Goal: Information Seeking & Learning: Learn about a topic

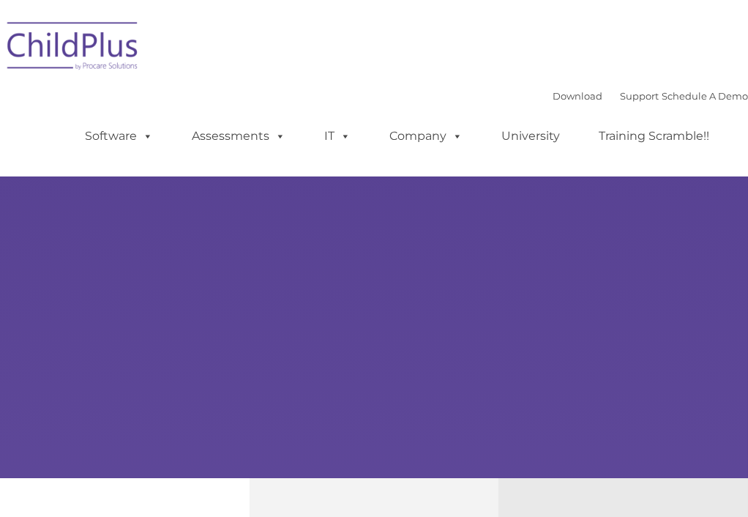
type input ""
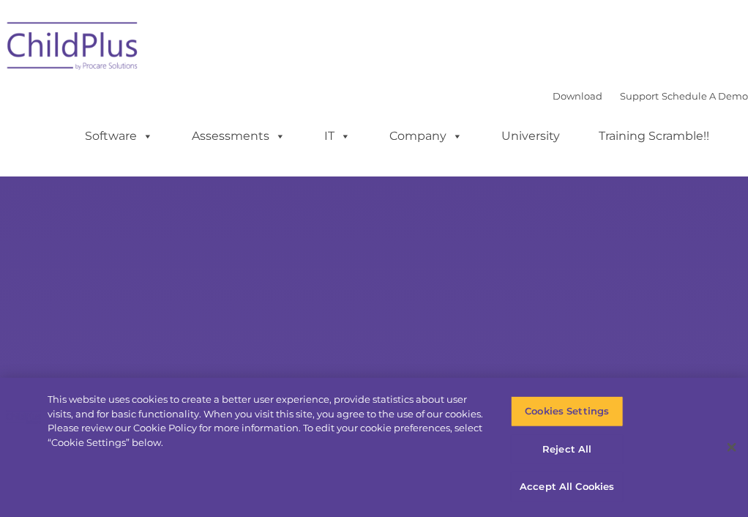
select select "MEDIUM"
type input ""
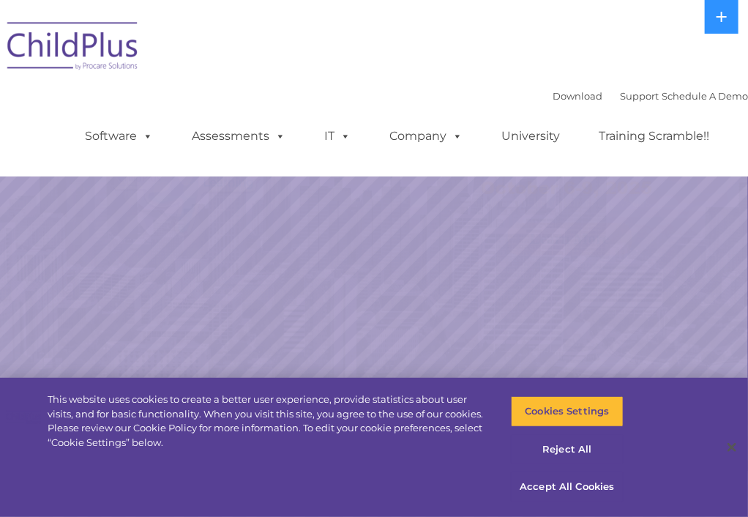
select select "MEDIUM"
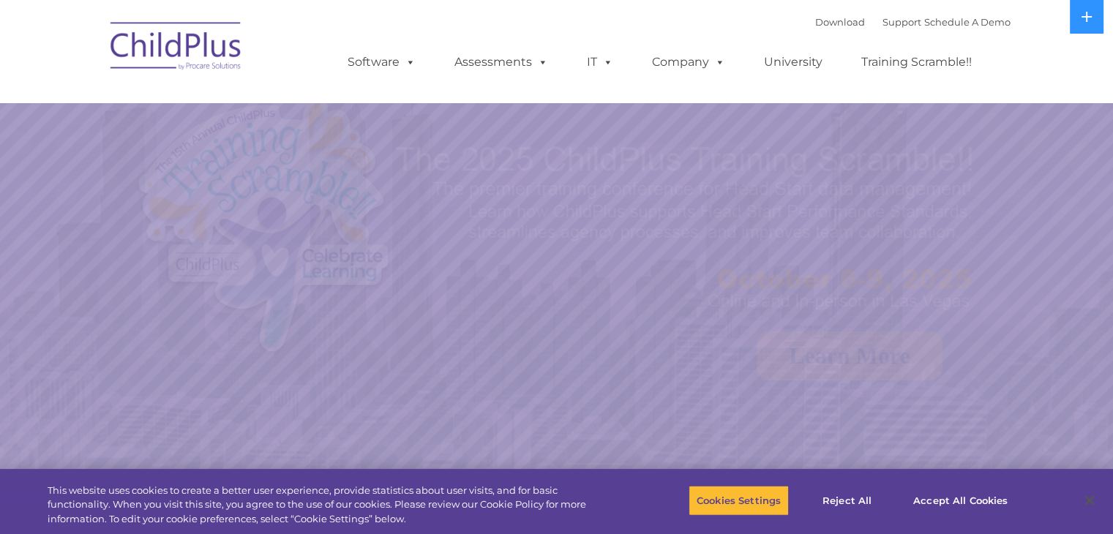
select select "MEDIUM"
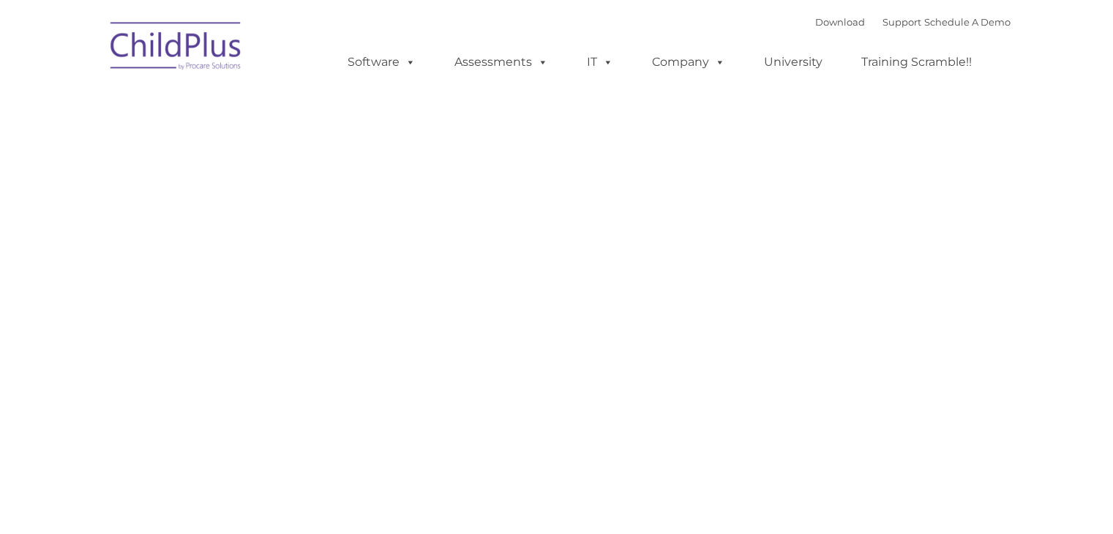
type input ""
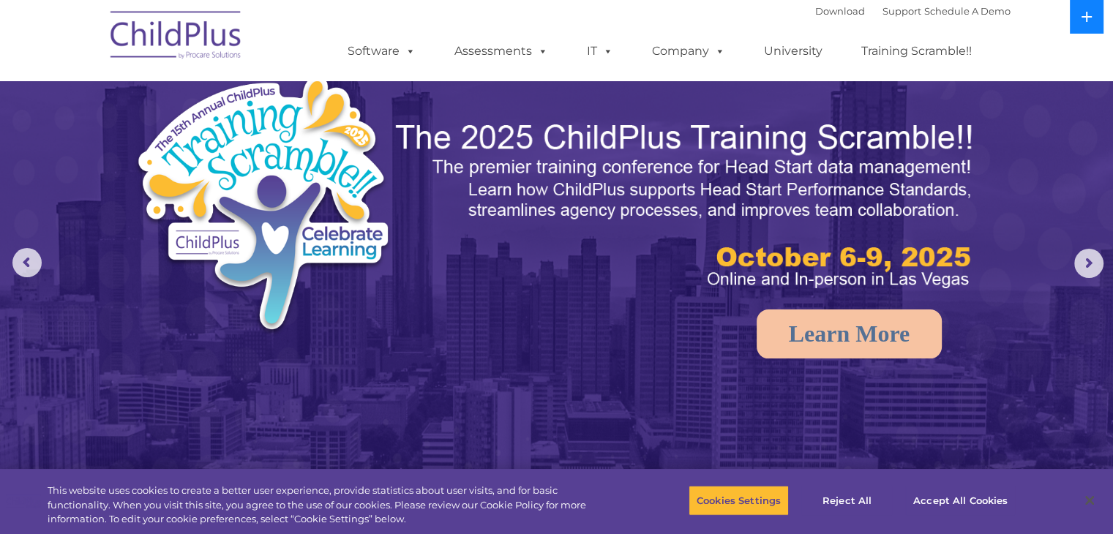
click at [1090, 18] on icon at bounding box center [1087, 17] width 12 height 12
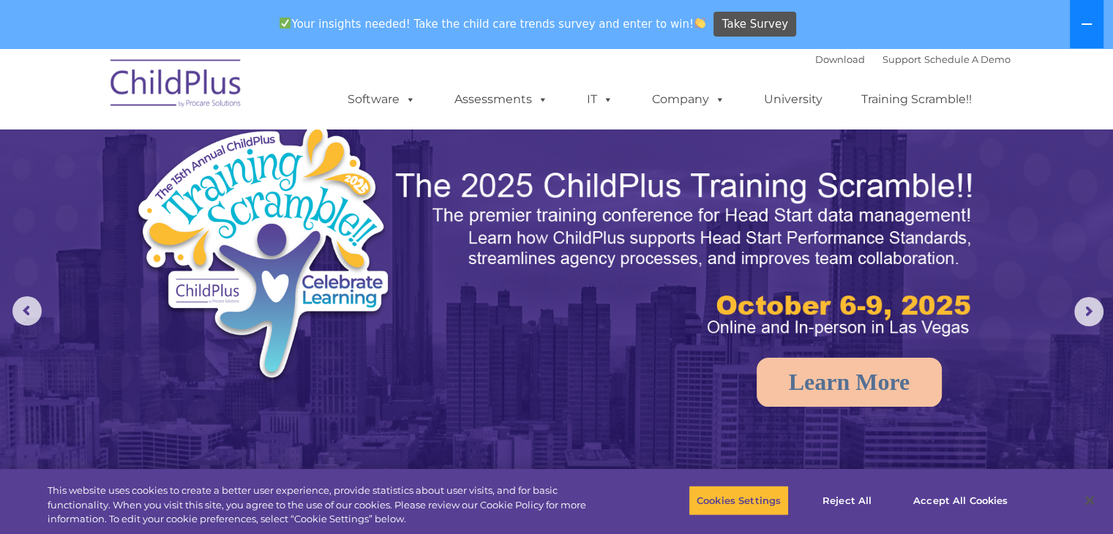
click at [1085, 33] on button at bounding box center [1087, 24] width 34 height 48
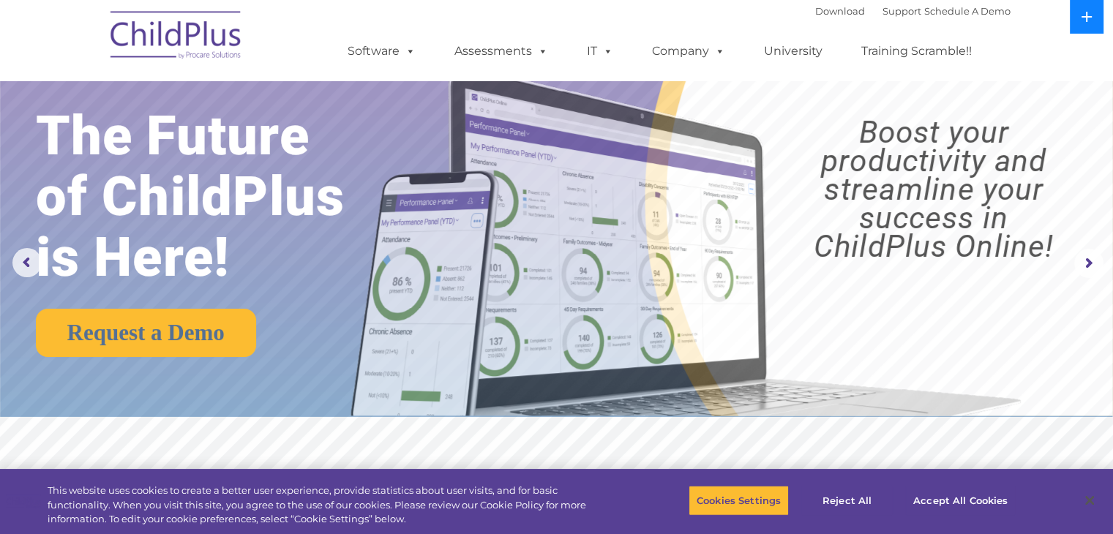
click at [1089, 26] on button at bounding box center [1087, 17] width 34 height 34
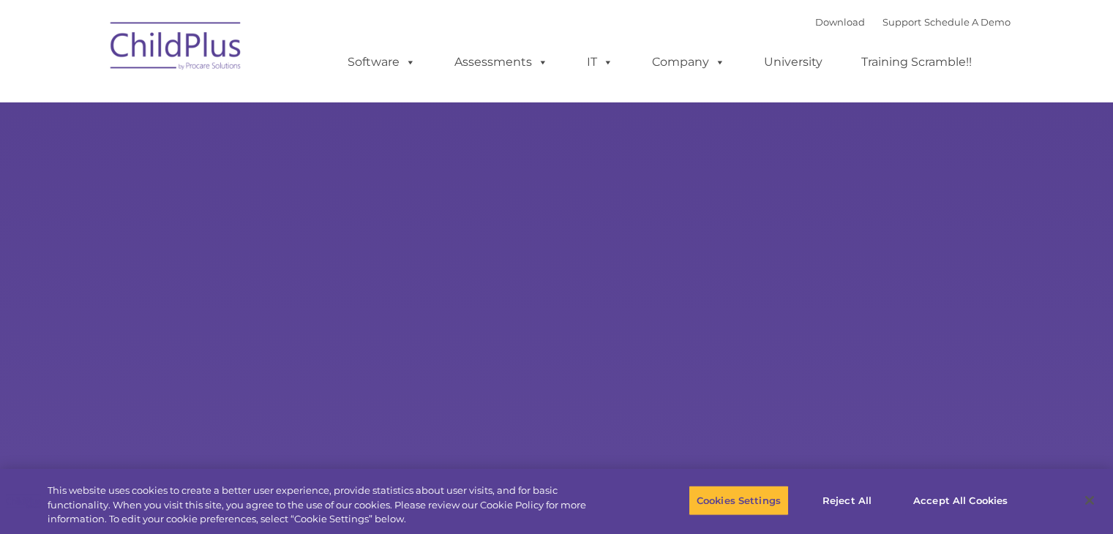
type input ""
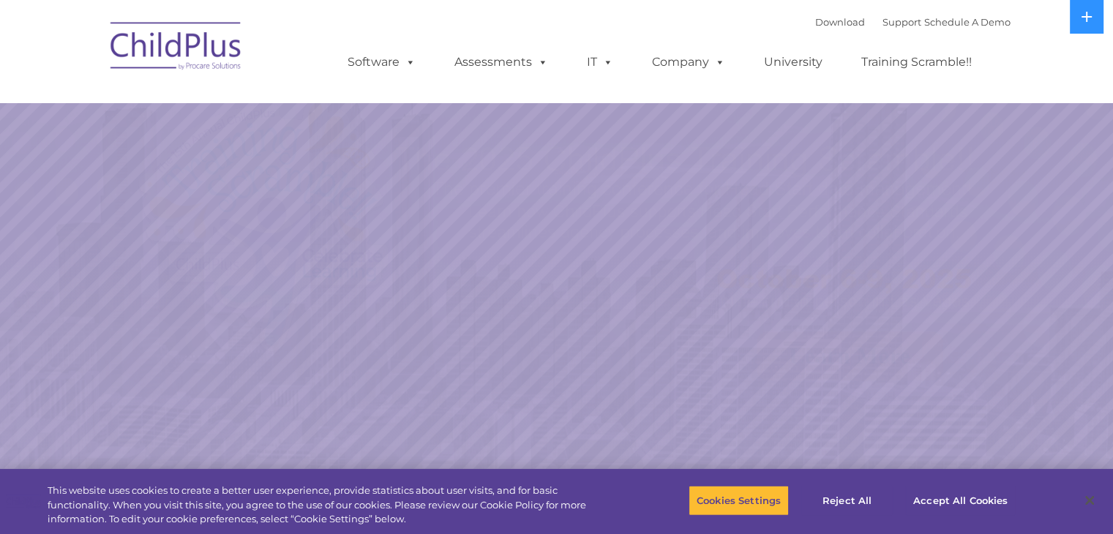
select select "MEDIUM"
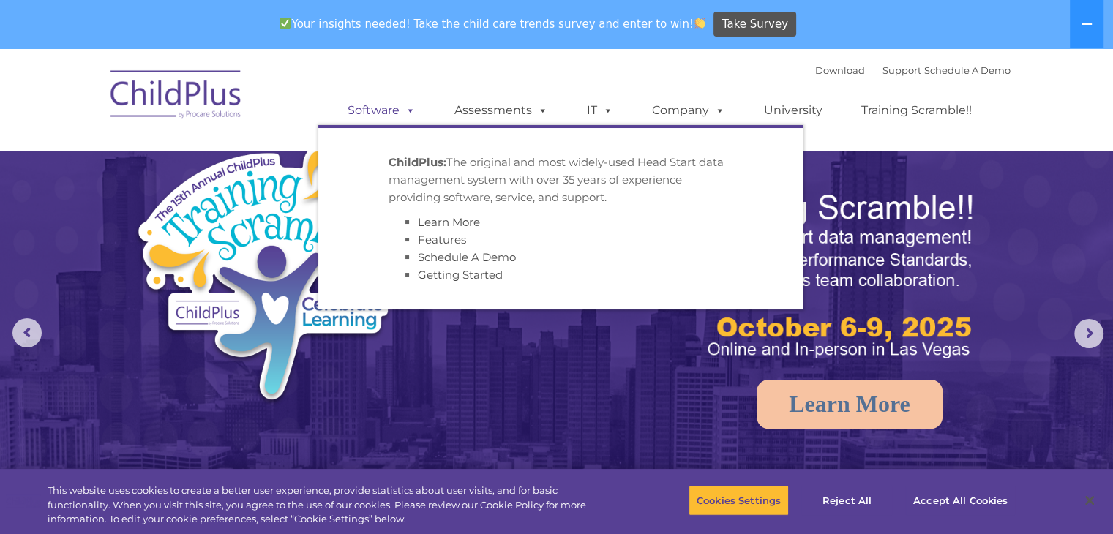
click at [395, 105] on link "Software" at bounding box center [381, 110] width 97 height 29
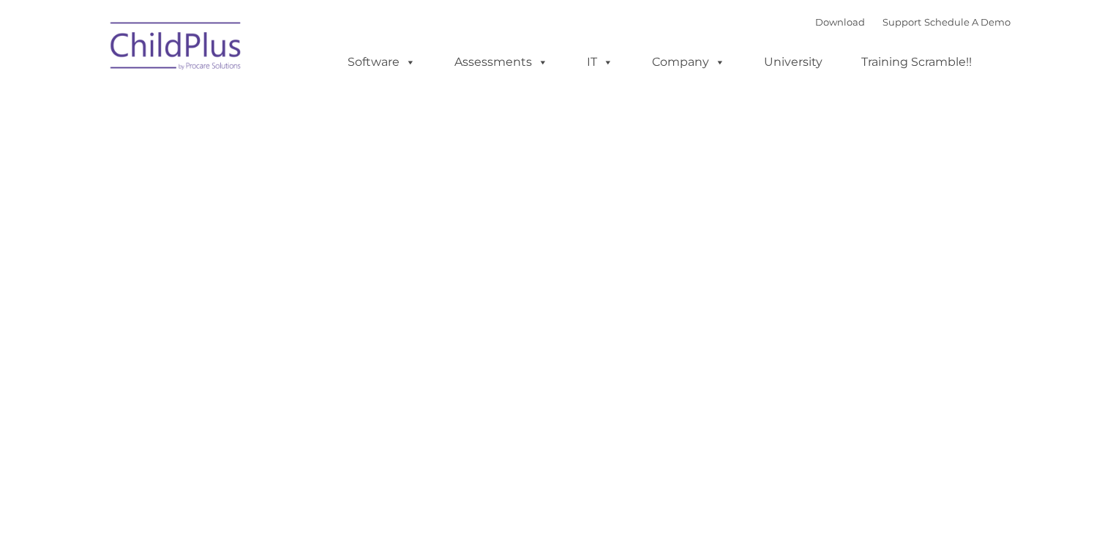
type input ""
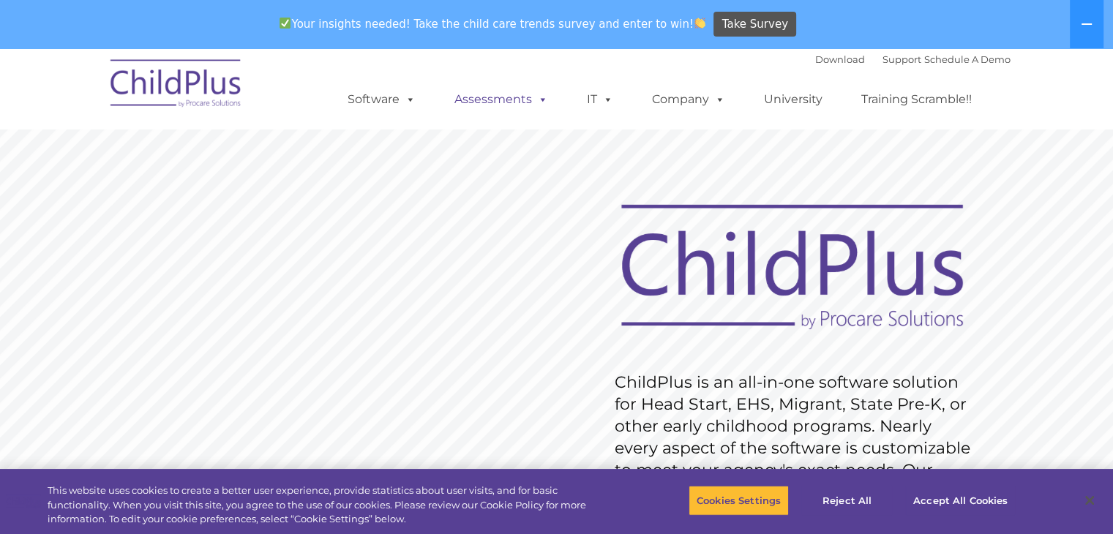
click at [526, 111] on link "Assessments" at bounding box center [501, 99] width 123 height 29
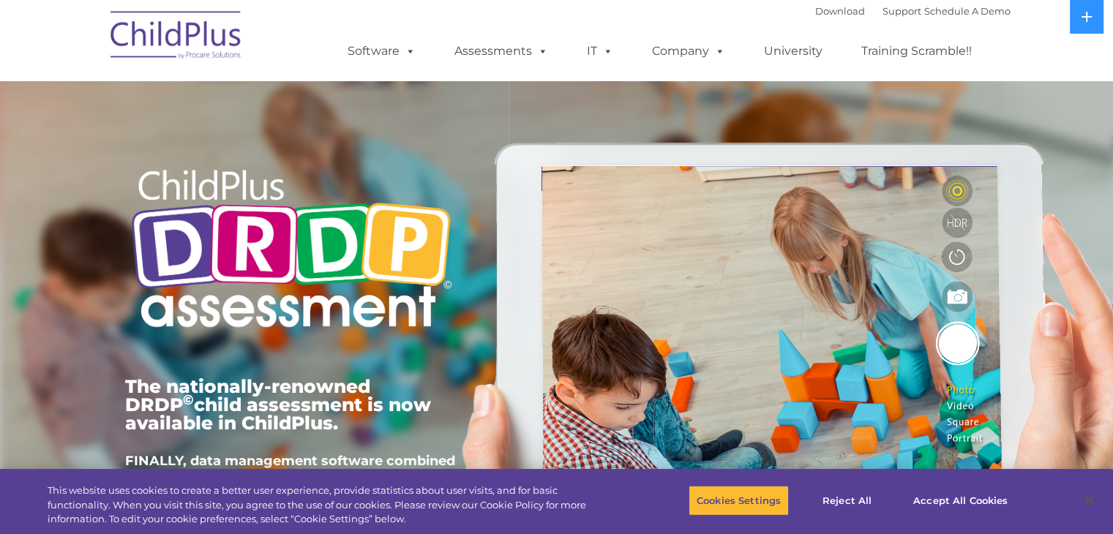
click at [526, 111] on div "The nationally-renowned DRDP © child assessment is now available in ChildPlus. …" at bounding box center [556, 338] width 885 height 523
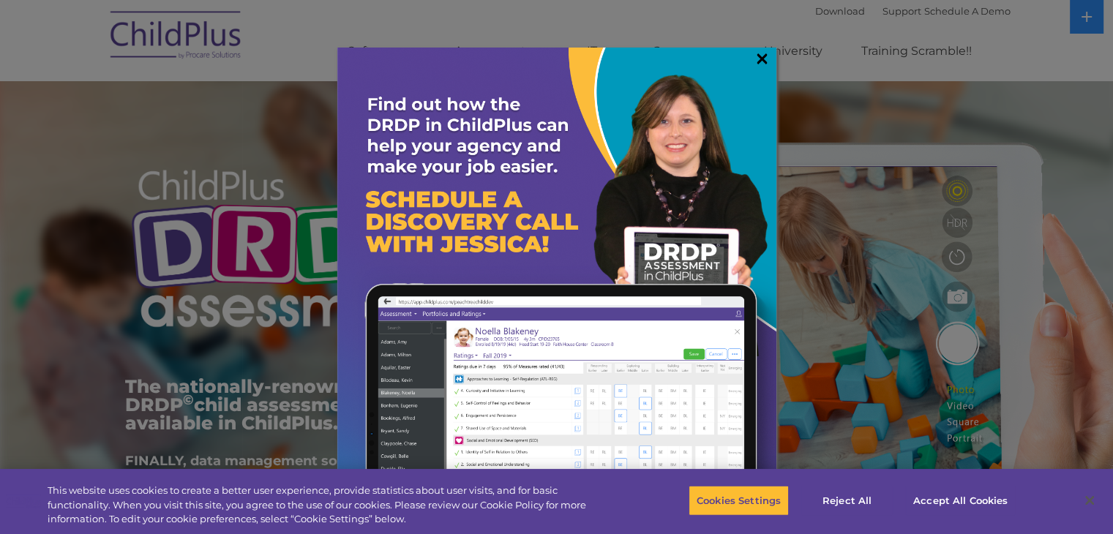
click at [759, 55] on link "×" at bounding box center [762, 58] width 17 height 15
